Goal: Task Accomplishment & Management: Complete application form

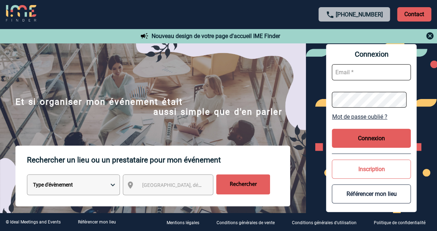
click at [345, 71] on input "text" at bounding box center [371, 72] width 79 height 16
type input "[PERSON_NAME][EMAIL_ADDRESS][DOMAIN_NAME]"
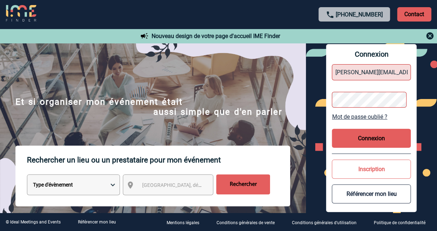
click at [325, 103] on div "Connexion cecile.cannard@sanofi.com Mot de passe oublié ? Connexion Inscription…" at bounding box center [371, 128] width 131 height 170
drag, startPoint x: 353, startPoint y: 73, endPoint x: 470, endPoint y: 75, distance: 117.1
click at [437, 75] on html "+33 1 45 72 07 14 Contact Contact Nouveau design de votre page d'accueil IME Fi…" at bounding box center [218, 115] width 437 height 231
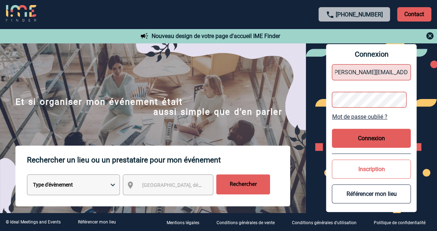
click at [314, 106] on div "Connexion cecile.cannard@sanofi.com Mot de passe oublié ? Connexion Inscription…" at bounding box center [371, 128] width 131 height 170
click at [368, 116] on link "Mot de passe oublié ?" at bounding box center [371, 116] width 79 height 7
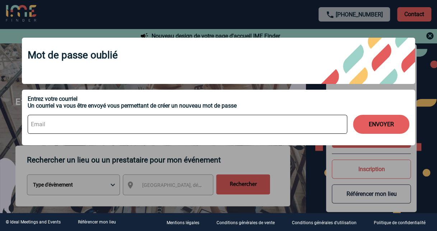
click at [48, 126] on input at bounding box center [188, 124] width 320 height 19
type input "cecile.cannard@sanofi.com"
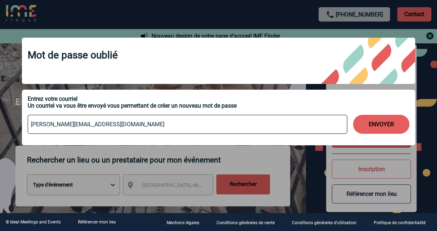
click at [394, 123] on button "ENVOYER" at bounding box center [381, 124] width 56 height 19
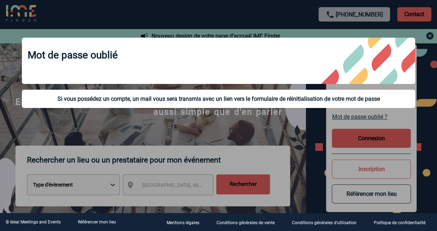
click at [296, 146] on div at bounding box center [218, 115] width 437 height 231
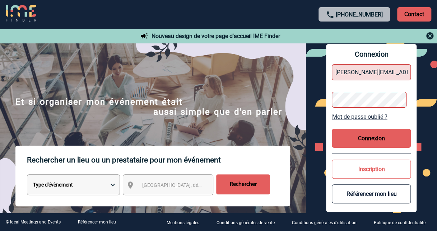
click at [316, 100] on div "Connexion cecile.cannard@sanofi.com Mot de passe oublié ? Connexion Inscription…" at bounding box center [371, 128] width 131 height 170
click at [366, 116] on link "Mot de passe oublié ?" at bounding box center [371, 116] width 79 height 7
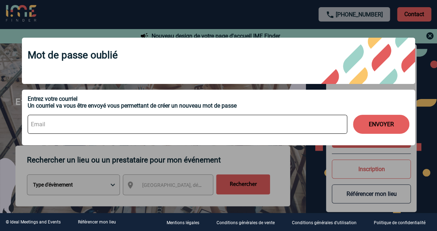
click at [86, 125] on input at bounding box center [188, 124] width 320 height 19
type input "cecile.cannard@sanofi.com"
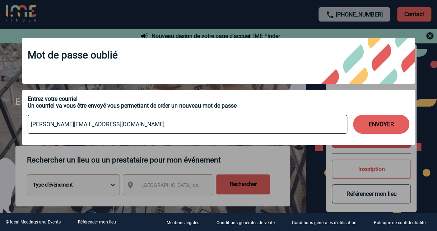
click at [381, 127] on button "ENVOYER" at bounding box center [381, 124] width 56 height 19
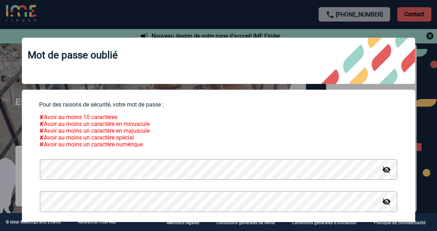
click at [437, 79] on div at bounding box center [218, 115] width 437 height 231
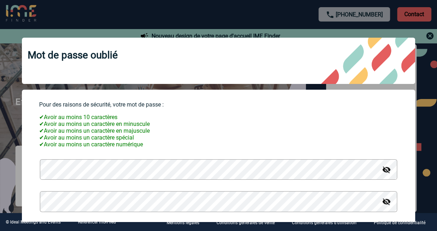
click at [190, 224] on button "Valider" at bounding box center [218, 233] width 56 height 19
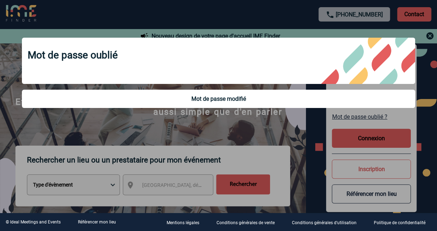
click at [423, 60] on div "Mot de passe oublié Mot de passe modifié" at bounding box center [218, 74] width 411 height 90
drag, startPoint x: 256, startPoint y: 122, endPoint x: 241, endPoint y: 77, distance: 46.8
click at [256, 120] on div at bounding box center [218, 115] width 437 height 231
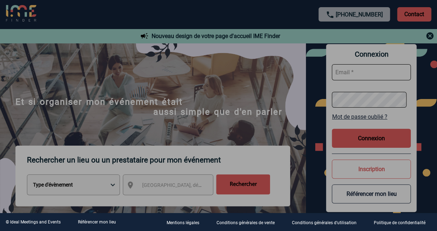
click at [236, 67] on div at bounding box center [218, 115] width 437 height 231
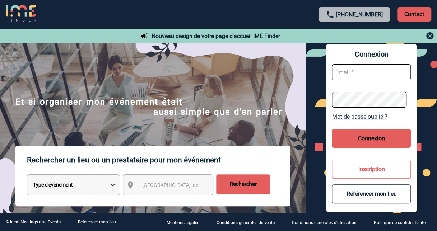
click at [357, 67] on input "text" at bounding box center [371, 72] width 79 height 16
type input "cecile.cannard@sanofi.com"
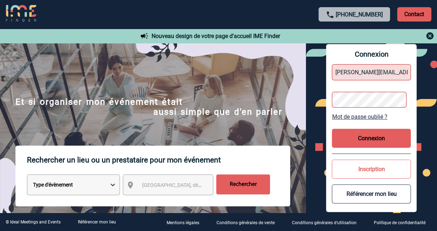
click at [363, 139] on button "Connexion" at bounding box center [371, 138] width 79 height 19
click at [362, 138] on button "Connexion" at bounding box center [371, 138] width 79 height 19
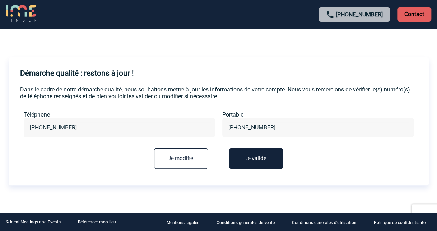
click at [253, 160] on button "Je valide" at bounding box center [256, 159] width 54 height 20
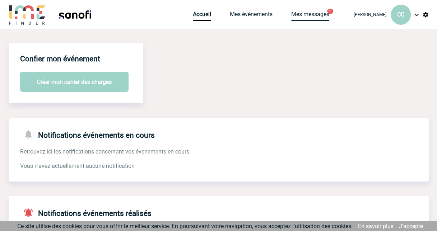
click at [315, 17] on link "Mes messages" at bounding box center [310, 16] width 38 height 10
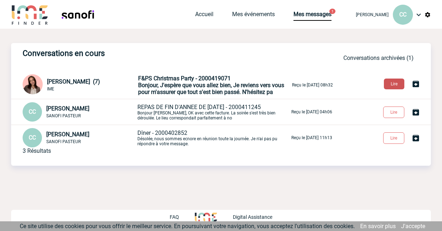
click at [387, 85] on button "Lire" at bounding box center [394, 84] width 20 height 11
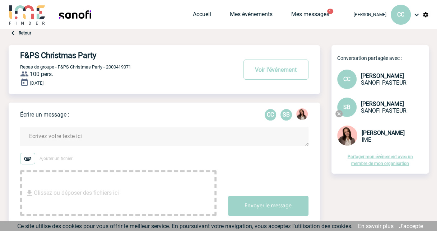
click at [193, 10] on div "Accueil Mes événements Mes messages 1 Projet, client Projet, client" at bounding box center [270, 14] width 154 height 29
click at [202, 11] on link "Accueil" at bounding box center [202, 16] width 18 height 10
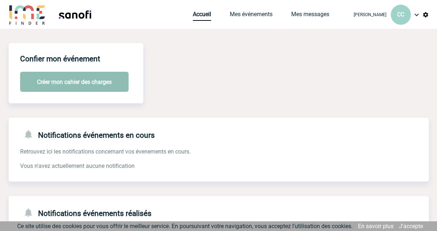
click at [67, 83] on button "Créer mon cahier des charges" at bounding box center [74, 82] width 108 height 20
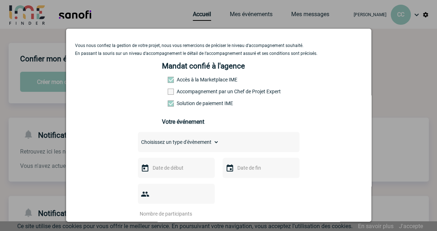
scroll to position [36, 0]
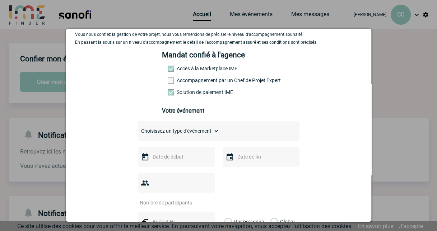
click at [169, 83] on span at bounding box center [171, 81] width 6 height 6
click at [0, 0] on input "Accompagnement par un Chef de Projet Expert" at bounding box center [0, 0] width 0 height 0
click at [211, 132] on select "Choisissez un type d'évènement Séminaire avec nuitée Séminaire sans nuitée Repa…" at bounding box center [178, 131] width 81 height 10
select select "3"
click at [138, 129] on select "Choisissez un type d'évènement Séminaire avec nuitée Séminaire sans nuitée Repa…" at bounding box center [178, 131] width 81 height 10
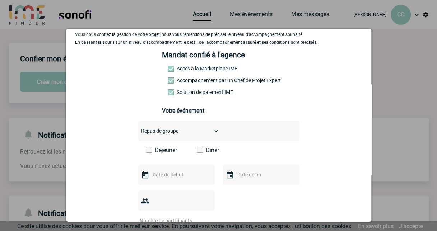
scroll to position [72, 0]
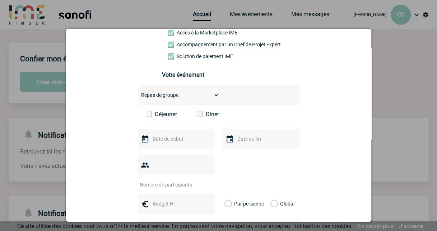
click at [197, 116] on span at bounding box center [200, 114] width 6 height 6
click at [0, 0] on input "Diner" at bounding box center [0, 0] width 0 height 0
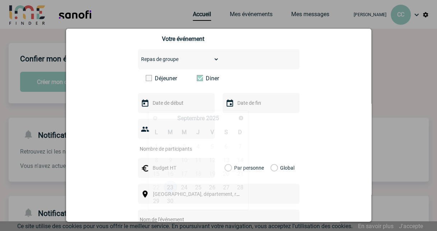
click at [164, 104] on input "text" at bounding box center [176, 102] width 50 height 9
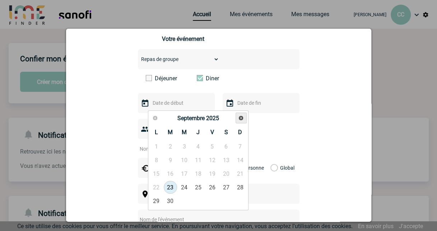
click at [241, 118] on span "Suivant" at bounding box center [241, 118] width 6 height 6
click at [158, 174] on link "15" at bounding box center [156, 173] width 13 height 13
type input "[DATE]"
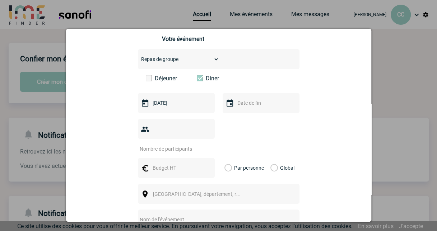
click at [254, 108] on input "text" at bounding box center [261, 102] width 50 height 9
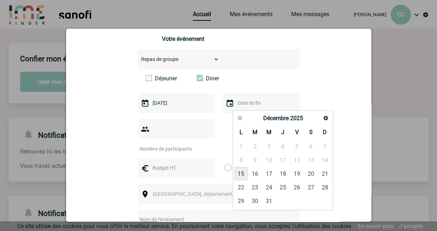
click at [239, 177] on link "15" at bounding box center [240, 173] width 13 height 13
type input "[DATE]"
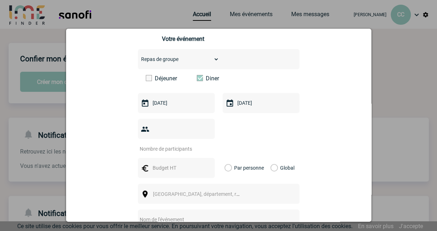
scroll to position [180, 0]
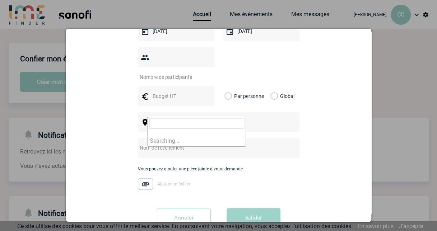
click at [194, 120] on span "[GEOGRAPHIC_DATA], département, région..." at bounding box center [203, 123] width 100 height 6
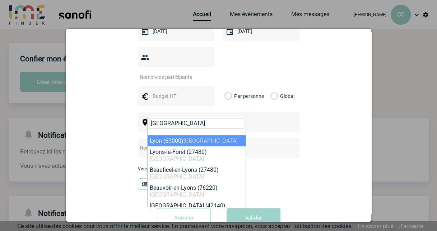
type input "[GEOGRAPHIC_DATA]"
select select "36544"
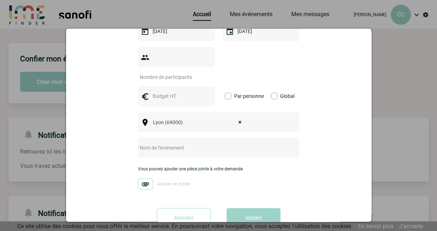
click at [213, 143] on input "text" at bounding box center [209, 147] width 143 height 9
type input "F&PS Christmas Party"
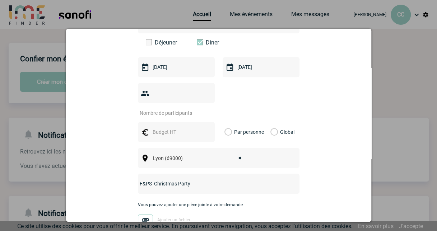
click at [163, 108] on input "number" at bounding box center [171, 112] width 67 height 9
type input "90"
click at [274, 122] on label "Global" at bounding box center [272, 132] width 5 height 20
click at [0, 0] on input "Global" at bounding box center [0, 0] width 0 height 0
click at [170, 127] on input "text" at bounding box center [176, 131] width 50 height 9
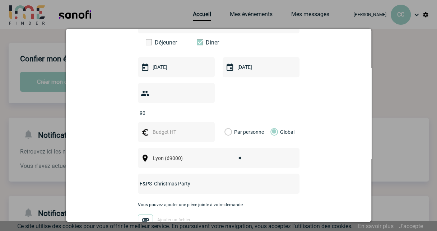
type input "10000"
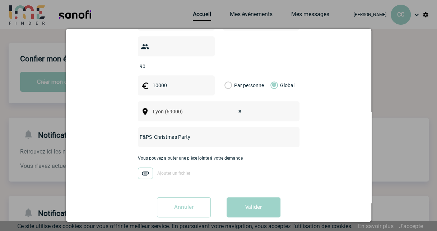
scroll to position [192, 0]
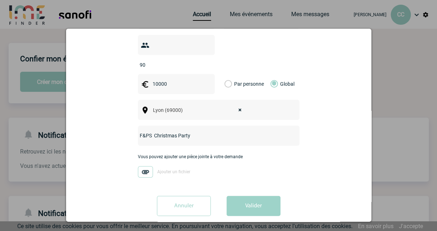
click at [250, 198] on button "Valider" at bounding box center [254, 206] width 54 height 20
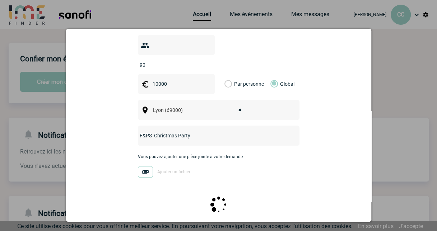
scroll to position [0, 0]
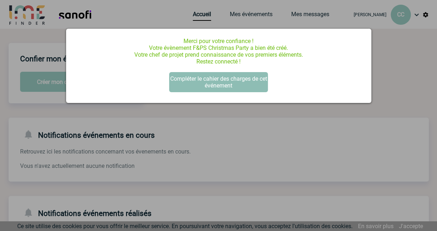
click at [236, 81] on button "Compléter le cahier des charges de cet événement" at bounding box center [218, 82] width 99 height 20
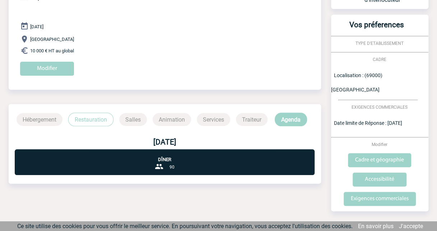
scroll to position [79, 0]
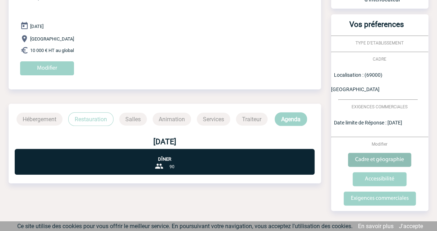
click at [376, 153] on input "Cadre et géographie" at bounding box center [379, 160] width 63 height 14
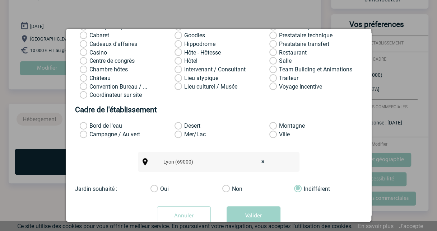
scroll to position [76, 0]
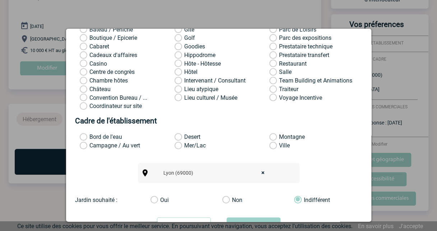
drag, startPoint x: 266, startPoint y: 149, endPoint x: 288, endPoint y: 170, distance: 30.5
click at [269, 149] on label "Ville" at bounding box center [278, 145] width 19 height 7
click at [0, 0] on input "Ville" at bounding box center [0, 0] width 0 height 0
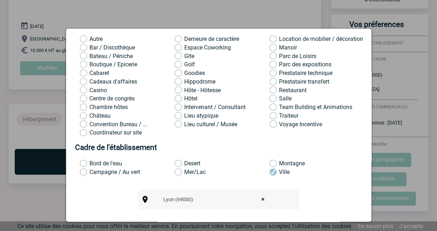
scroll to position [40, 0]
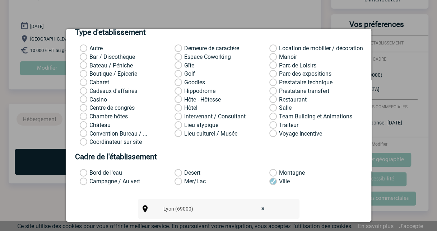
click at [413, 127] on div at bounding box center [218, 115] width 437 height 231
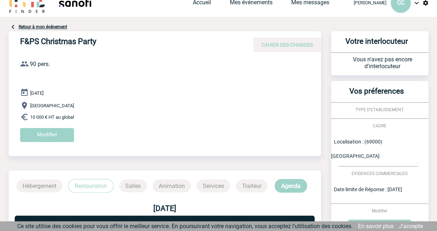
scroll to position [0, 0]
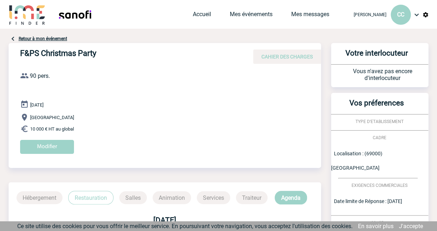
click at [294, 59] on span "CAHIER DES CHARGES" at bounding box center [286, 57] width 51 height 6
click at [194, 104] on div "15 Décembre 2025 Lyon 10 000 € HT au global Modifier" at bounding box center [170, 129] width 301 height 59
click at [24, 37] on link "Retour à mon événement" at bounding box center [43, 38] width 48 height 5
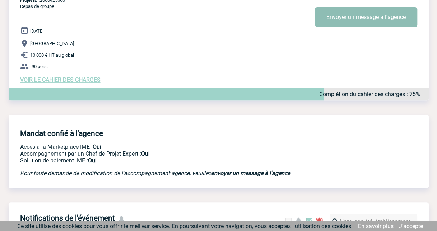
scroll to position [36, 0]
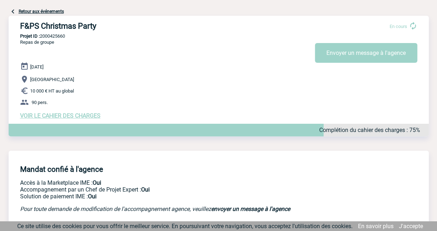
click at [74, 116] on span "VOIR LE CAHIER DES CHARGES" at bounding box center [60, 115] width 80 height 7
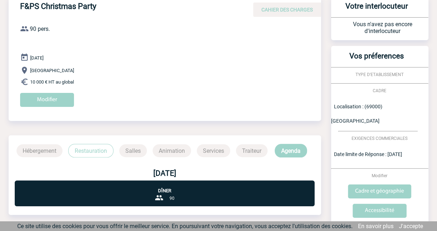
scroll to position [79, 0]
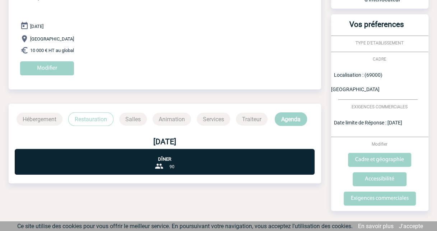
click at [145, 119] on p "Salles" at bounding box center [133, 119] width 28 height 13
click at [134, 118] on p "Salles" at bounding box center [133, 119] width 28 height 13
click at [32, 116] on p "Hébergement" at bounding box center [40, 119] width 46 height 13
click at [386, 172] on input "Accessibilité" at bounding box center [380, 179] width 54 height 14
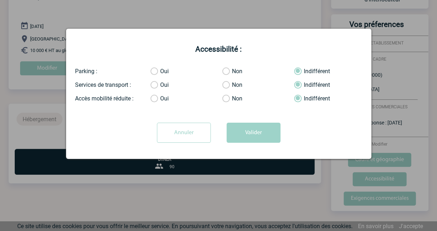
click at [151, 72] on label "Oui" at bounding box center [157, 71] width 14 height 7
click at [0, 0] on input "Oui" at bounding box center [0, 0] width 0 height 0
click at [155, 86] on label "Oui" at bounding box center [157, 84] width 14 height 7
click at [0, 0] on input "Oui" at bounding box center [0, 0] width 0 height 0
click at [252, 134] on button "Valider" at bounding box center [254, 133] width 54 height 20
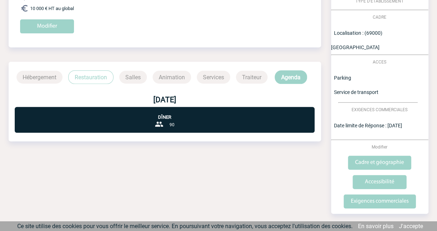
scroll to position [123, 0]
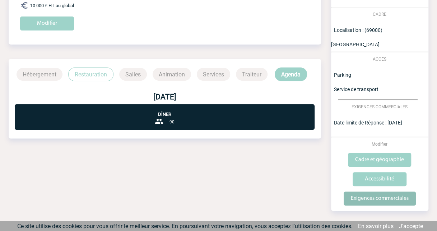
click at [382, 192] on input "Exigences commerciales" at bounding box center [380, 199] width 72 height 14
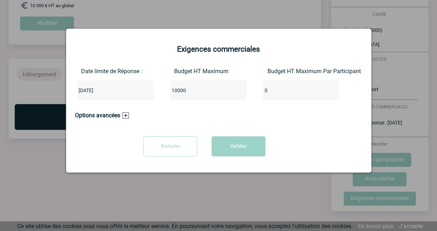
click at [126, 114] on h3 "Options avancées" at bounding box center [102, 115] width 54 height 7
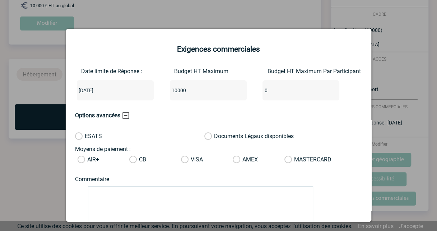
scroll to position [0, 0]
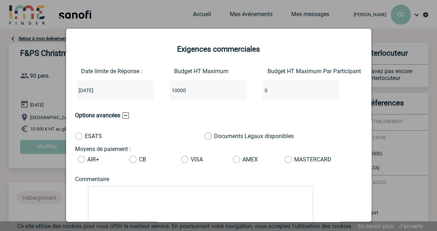
click at [283, 21] on div at bounding box center [218, 115] width 437 height 231
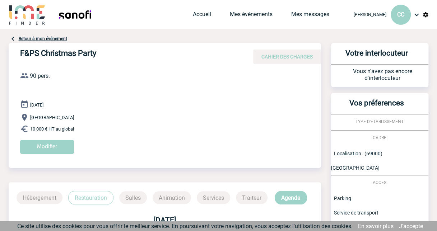
click at [248, 195] on p "Traiteur" at bounding box center [252, 197] width 32 height 13
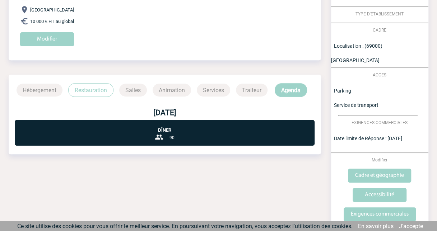
scroll to position [36, 0]
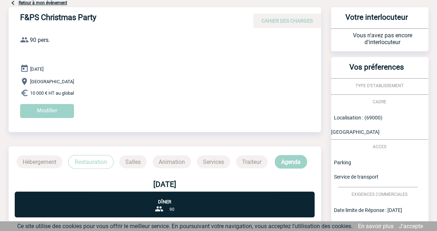
click at [34, 160] on p "Hébergement" at bounding box center [40, 161] width 46 height 13
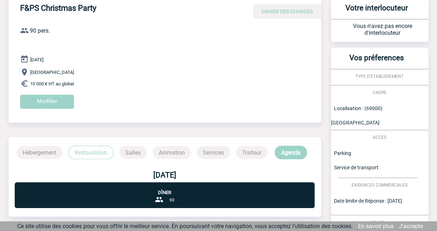
scroll to position [0, 0]
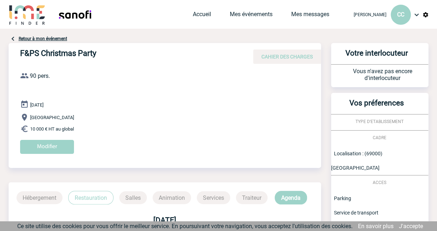
click at [31, 38] on link "Retour à mon événement" at bounding box center [43, 38] width 48 height 5
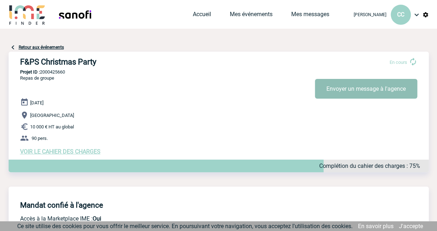
click at [356, 88] on button "Envoyer un message à l'agence" at bounding box center [366, 89] width 102 height 20
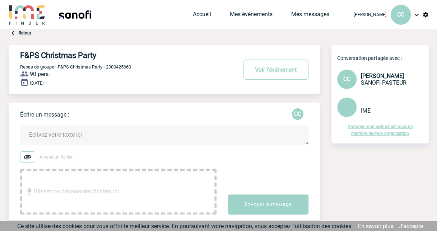
click at [88, 136] on textarea at bounding box center [164, 135] width 288 height 19
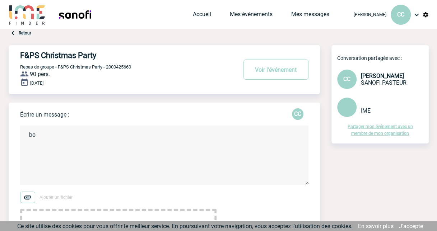
type textarea "b"
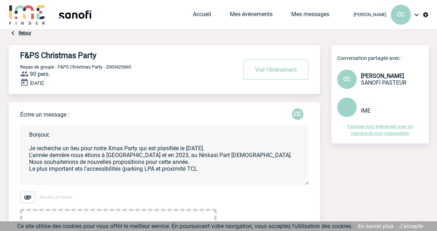
click at [81, 169] on textarea "Bonjour, Je recherche un lieu pour notre Xmas Party qui est planifiée le [DATE]…" at bounding box center [164, 155] width 288 height 59
click at [209, 170] on textarea "Bonjour, Je recherche un lieu pour notre Xmas Party qui est planifiée le [DATE]…" at bounding box center [164, 155] width 288 height 59
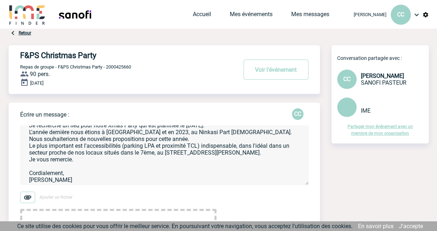
scroll to position [30, 0]
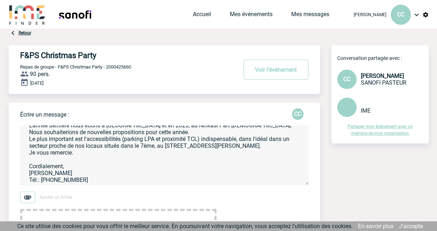
click at [198, 140] on textarea "Bonjour, Je recherche un lieu pour notre Xmas Party qui est planifiée le [DATE]…" at bounding box center [164, 155] width 288 height 59
click at [236, 141] on textarea "Bonjour, Je recherche un lieu pour notre Xmas Party qui est planifiée le lundi …" at bounding box center [164, 155] width 288 height 59
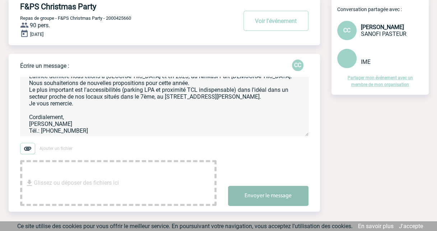
scroll to position [76, 0]
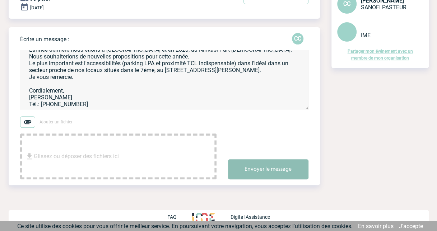
type textarea "Bonjour, Je recherche un lieu pour notre Xmas Party qui est planifiée le lundi …"
click at [257, 172] on button "Envoyer le message" at bounding box center [268, 169] width 80 height 20
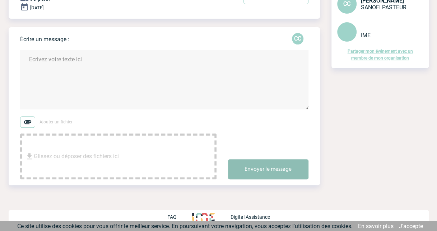
scroll to position [0, 0]
